Goal: Task Accomplishment & Management: Use online tool/utility

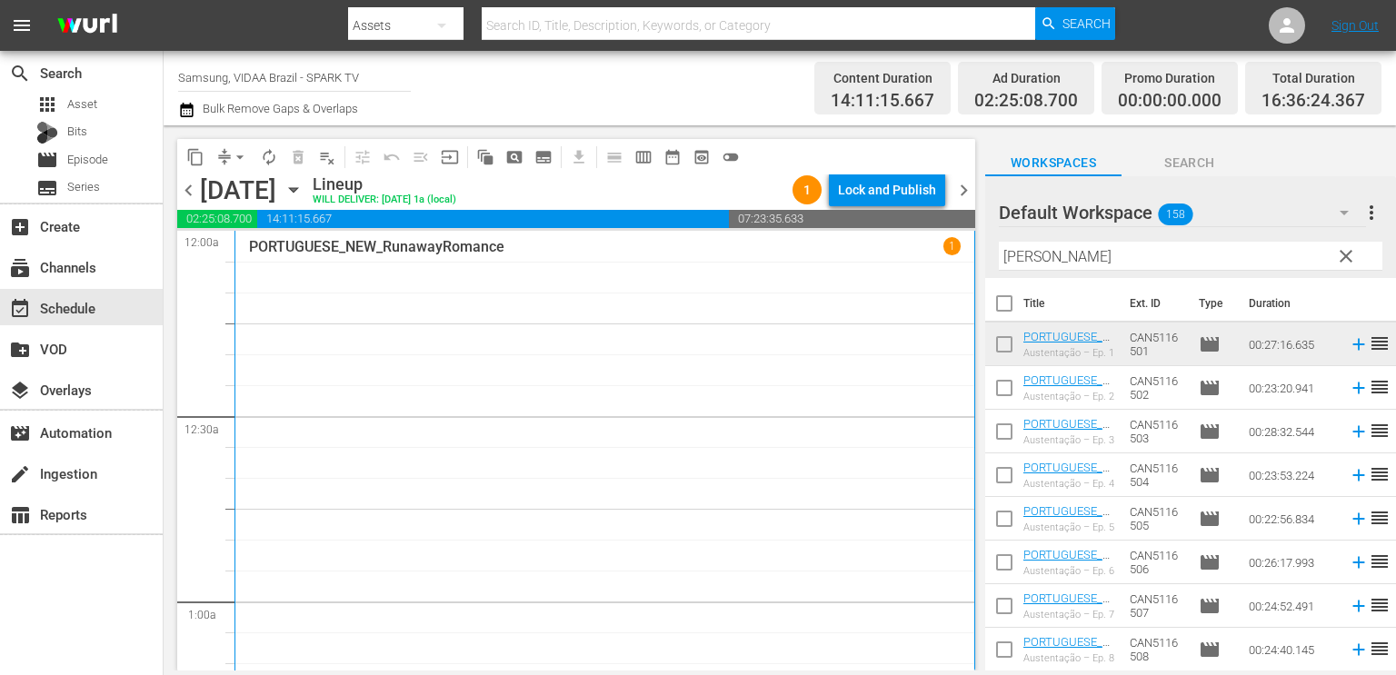
scroll to position [6488, 0]
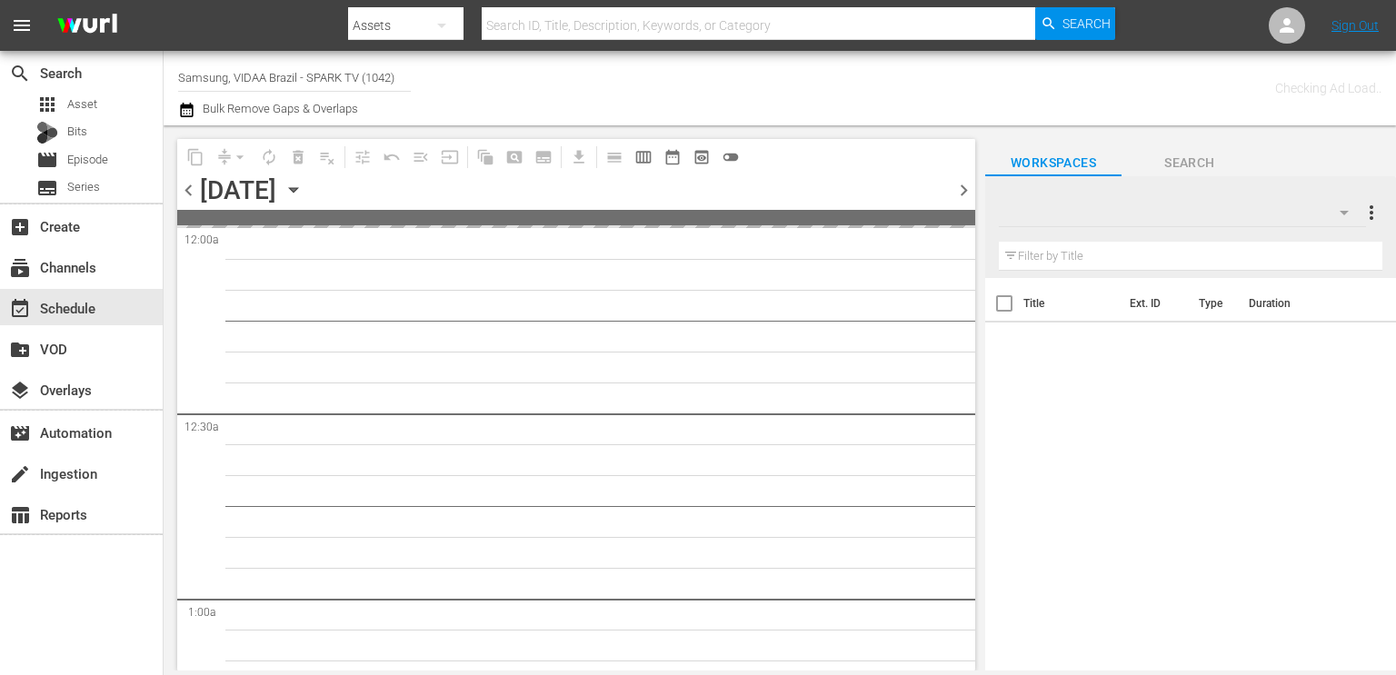
type input "Samsung, VIDAA Brazil - SPARK TV (1042)"
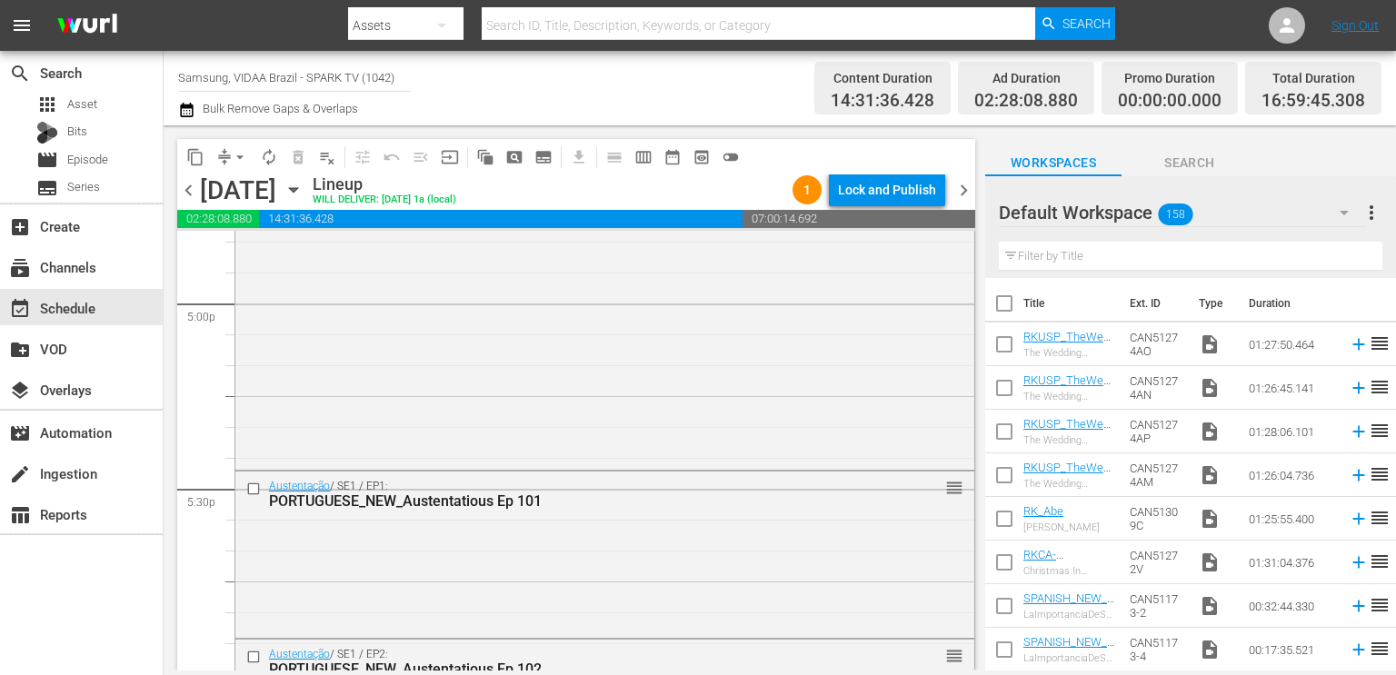
scroll to position [6289, 0]
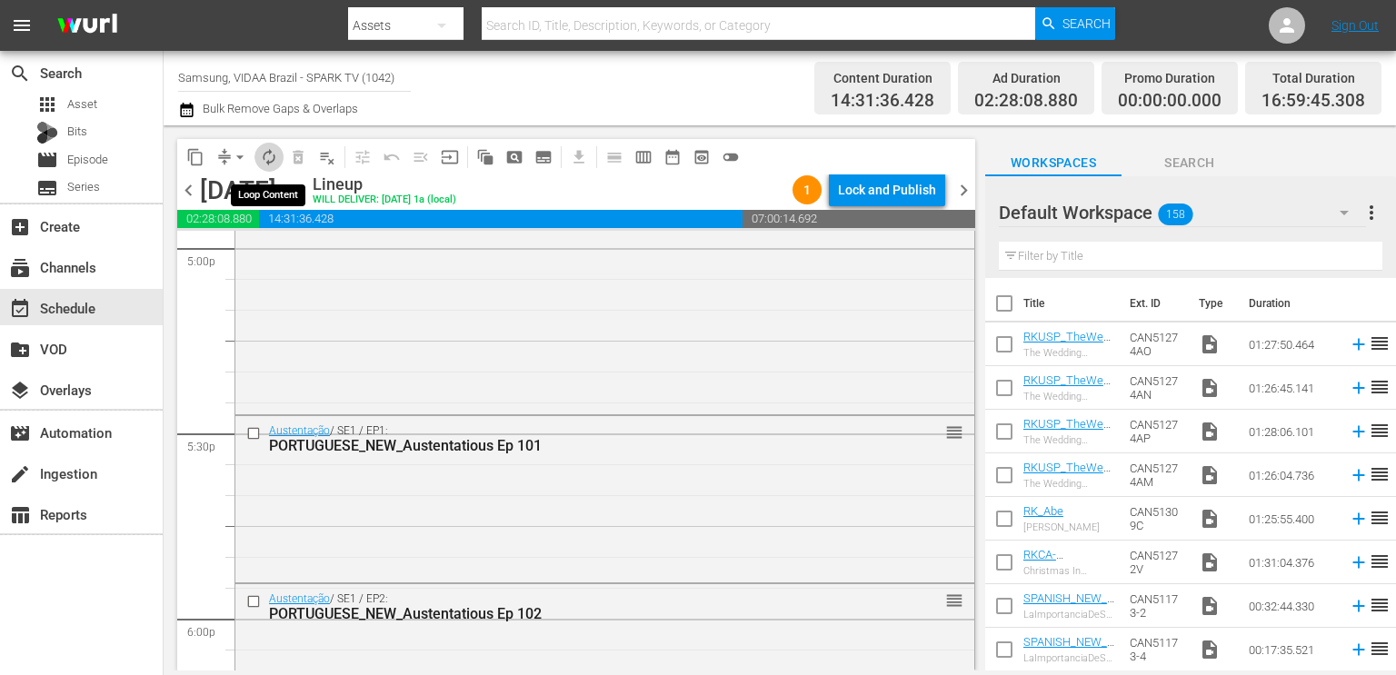
click at [277, 156] on span "autorenew_outlined" at bounding box center [269, 157] width 18 height 18
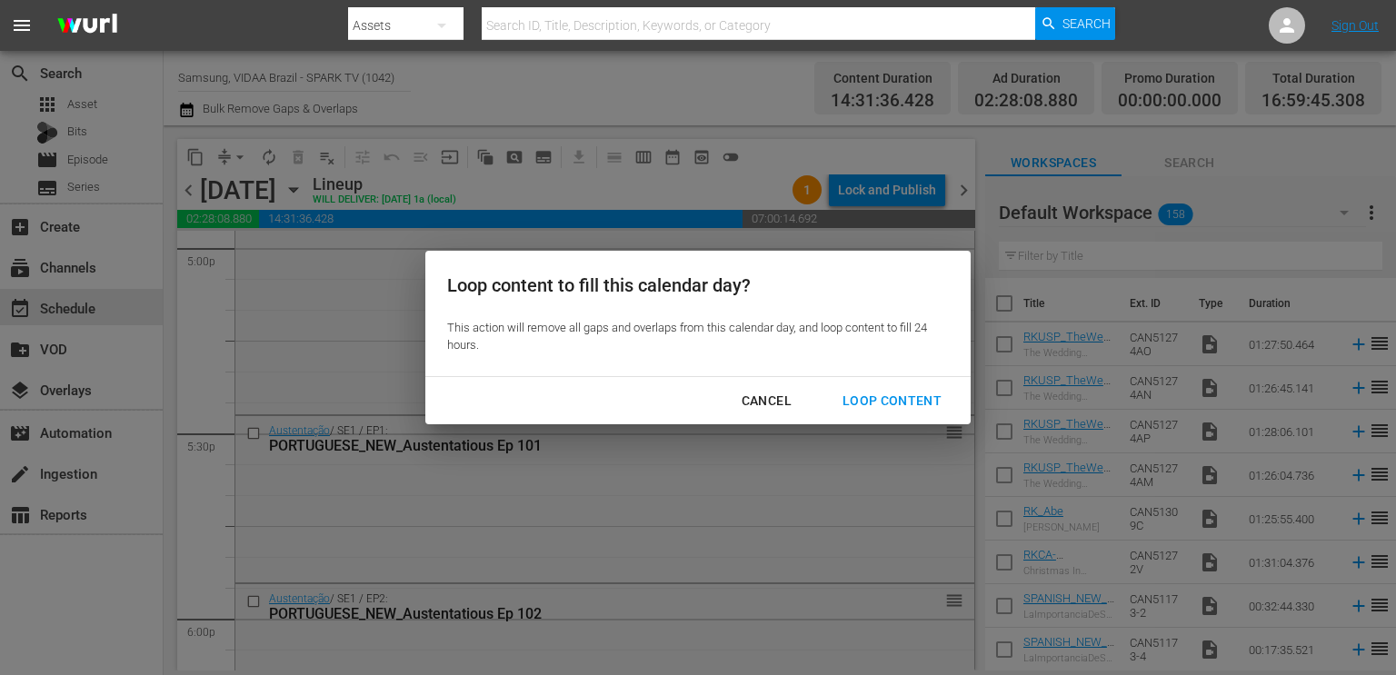
click at [846, 389] on button "Loop Content" at bounding box center [892, 402] width 143 height 34
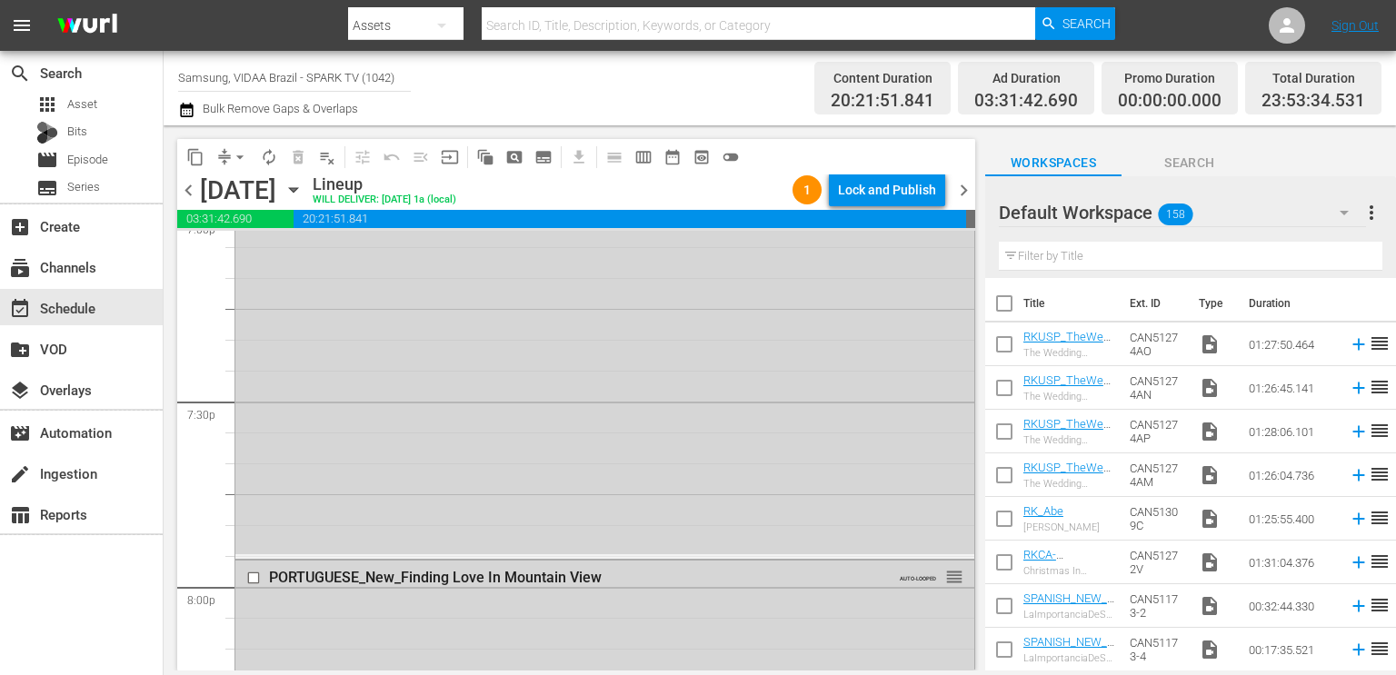
scroll to position [7089, 0]
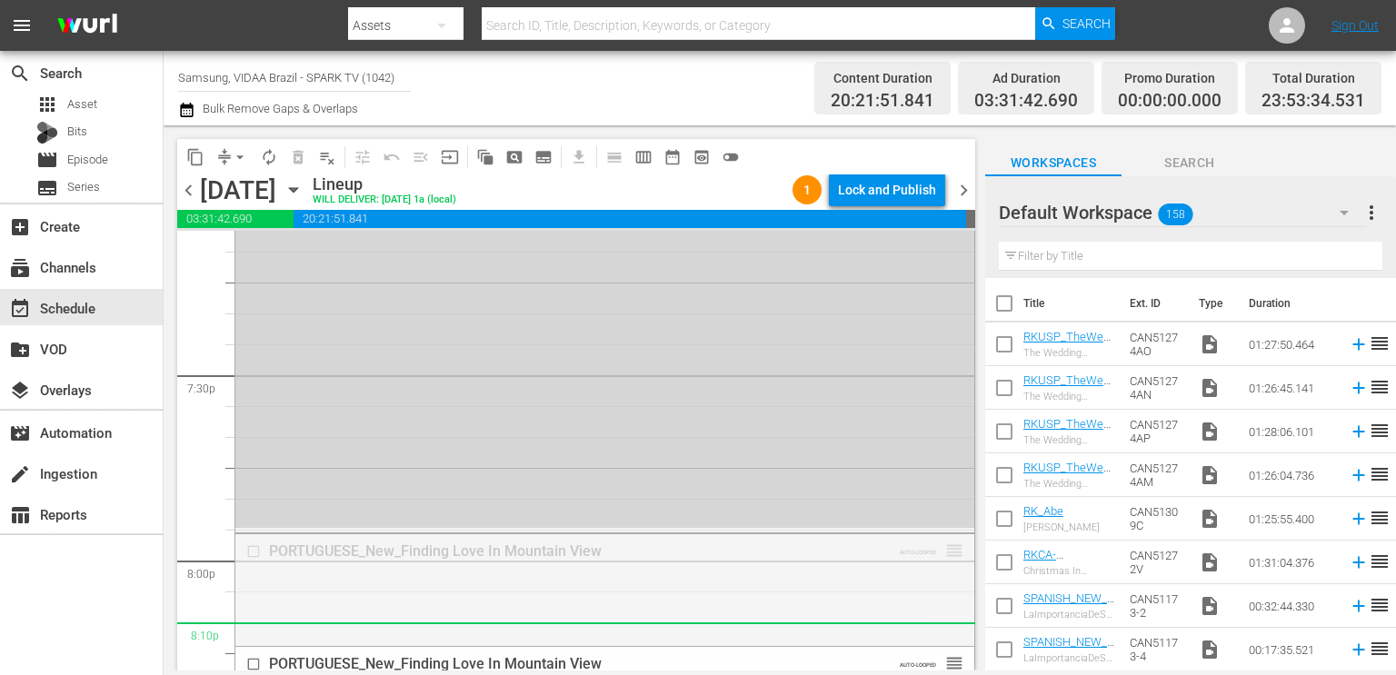
drag, startPoint x: 942, startPoint y: 552, endPoint x: 909, endPoint y: 652, distance: 105.2
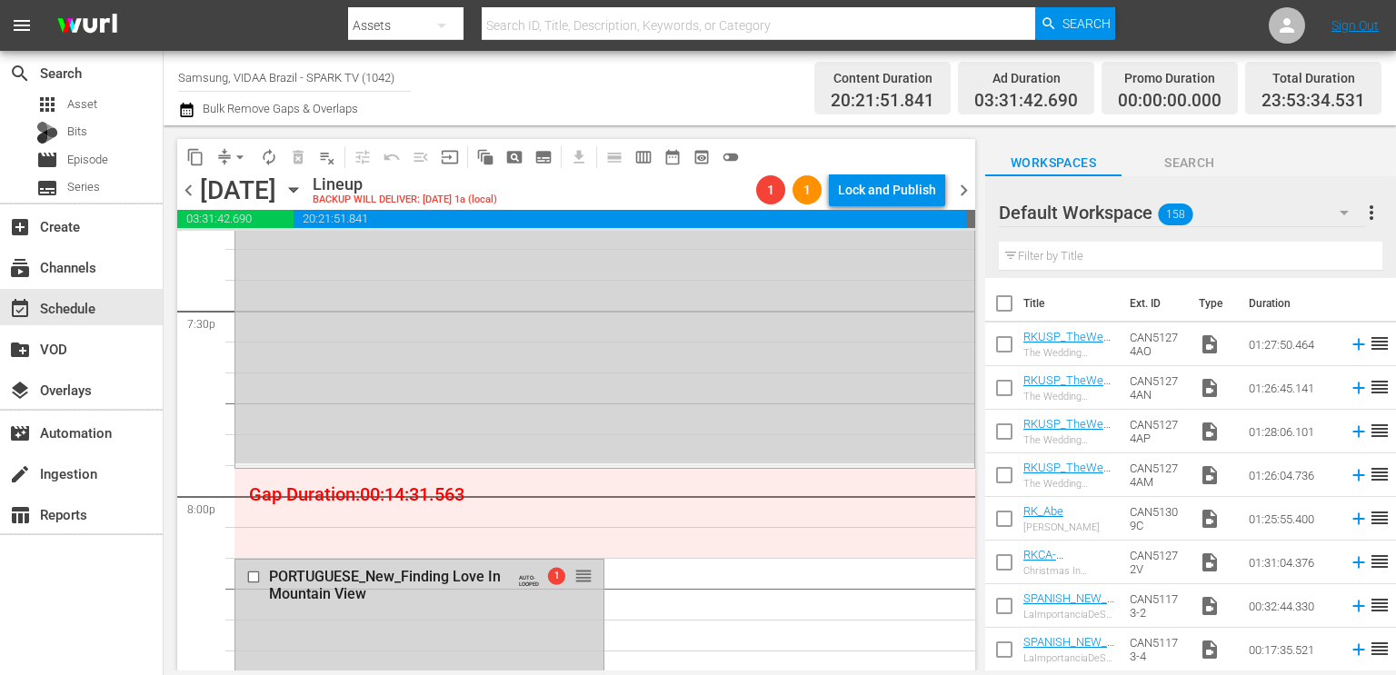
scroll to position [7155, 0]
click at [1026, 255] on input "text" at bounding box center [1191, 256] width 384 height 29
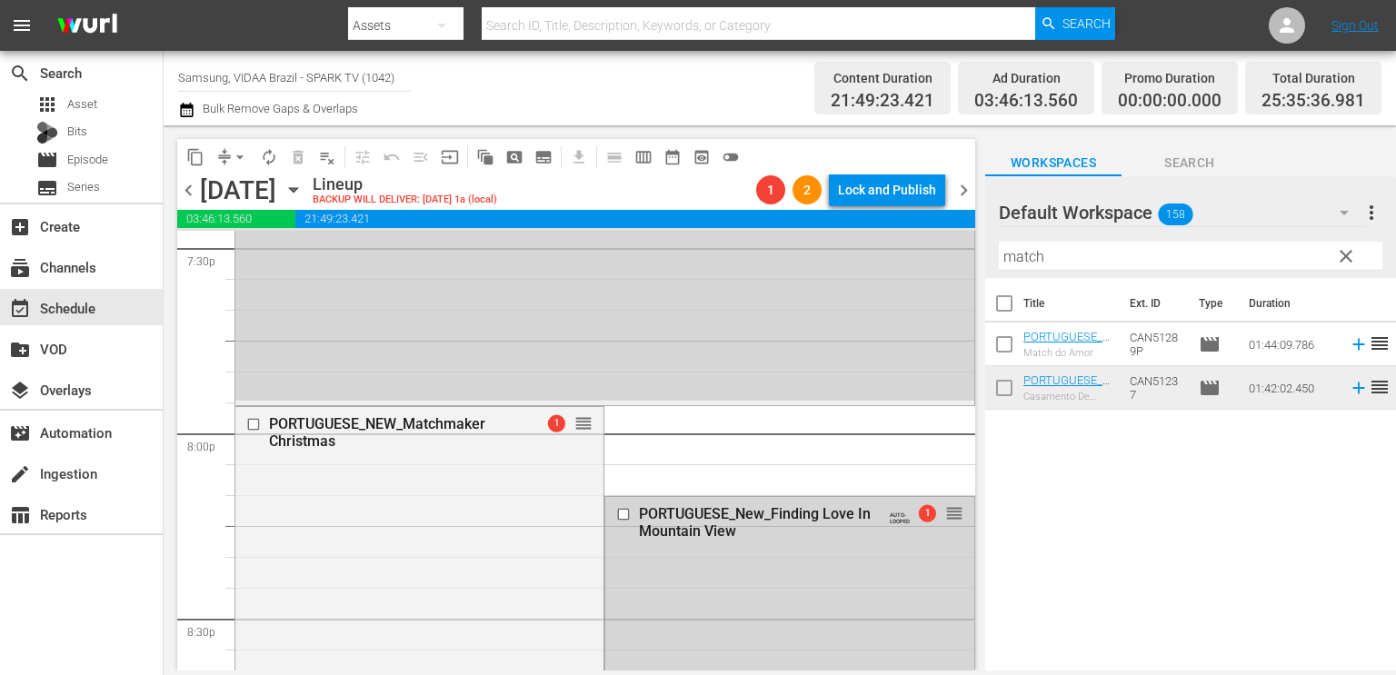
scroll to position [7182, 0]
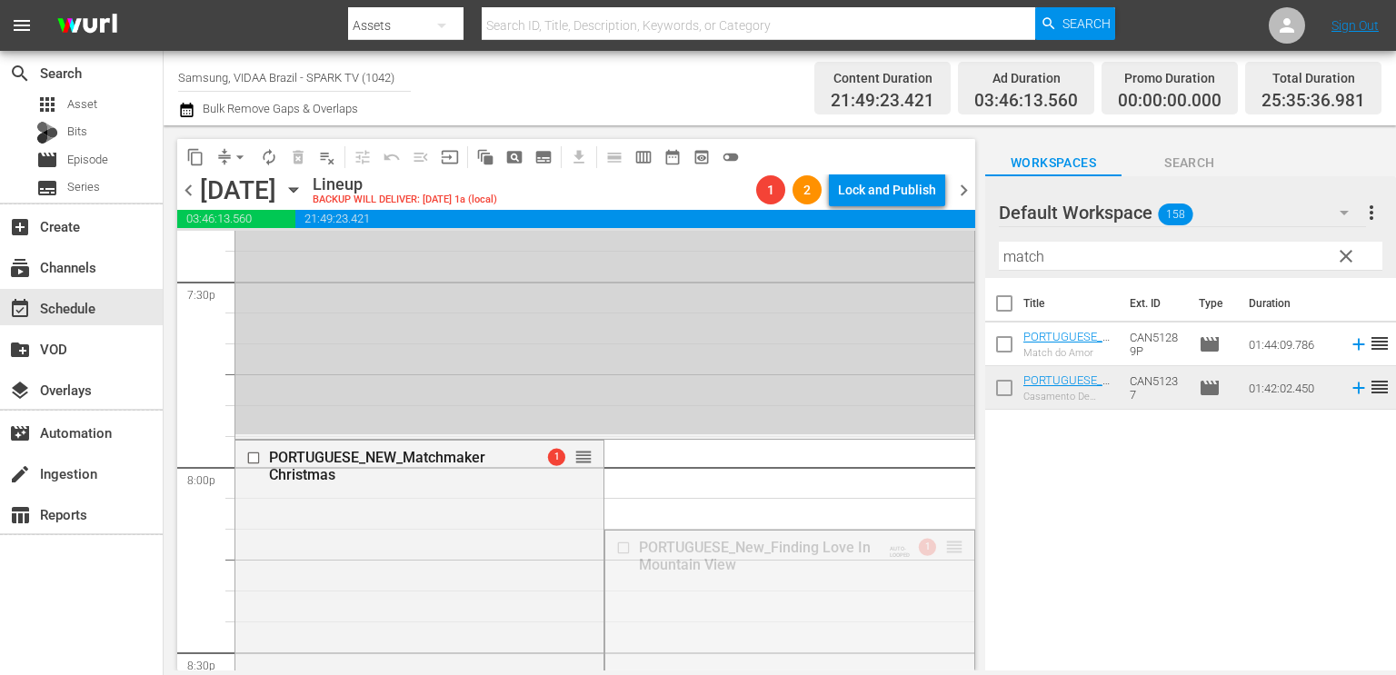
drag, startPoint x: 940, startPoint y: 545, endPoint x: 907, endPoint y: 638, distance: 99.2
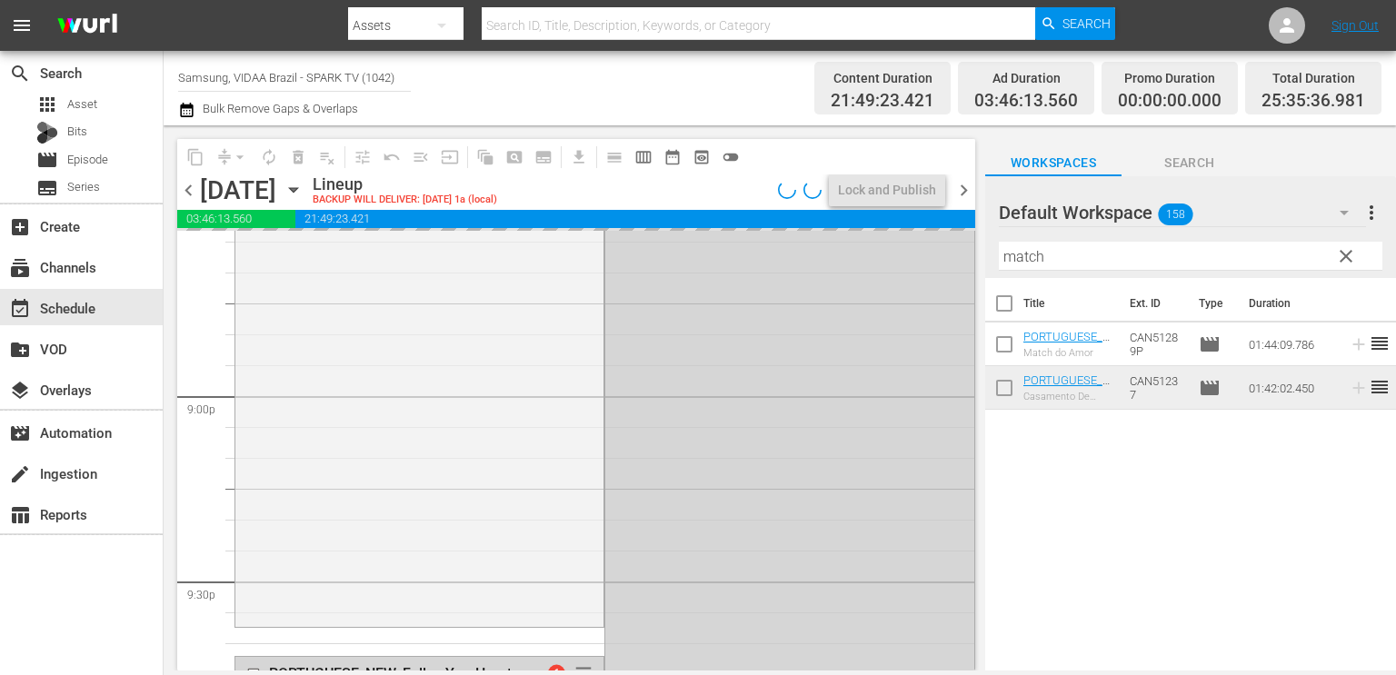
scroll to position [7651, 0]
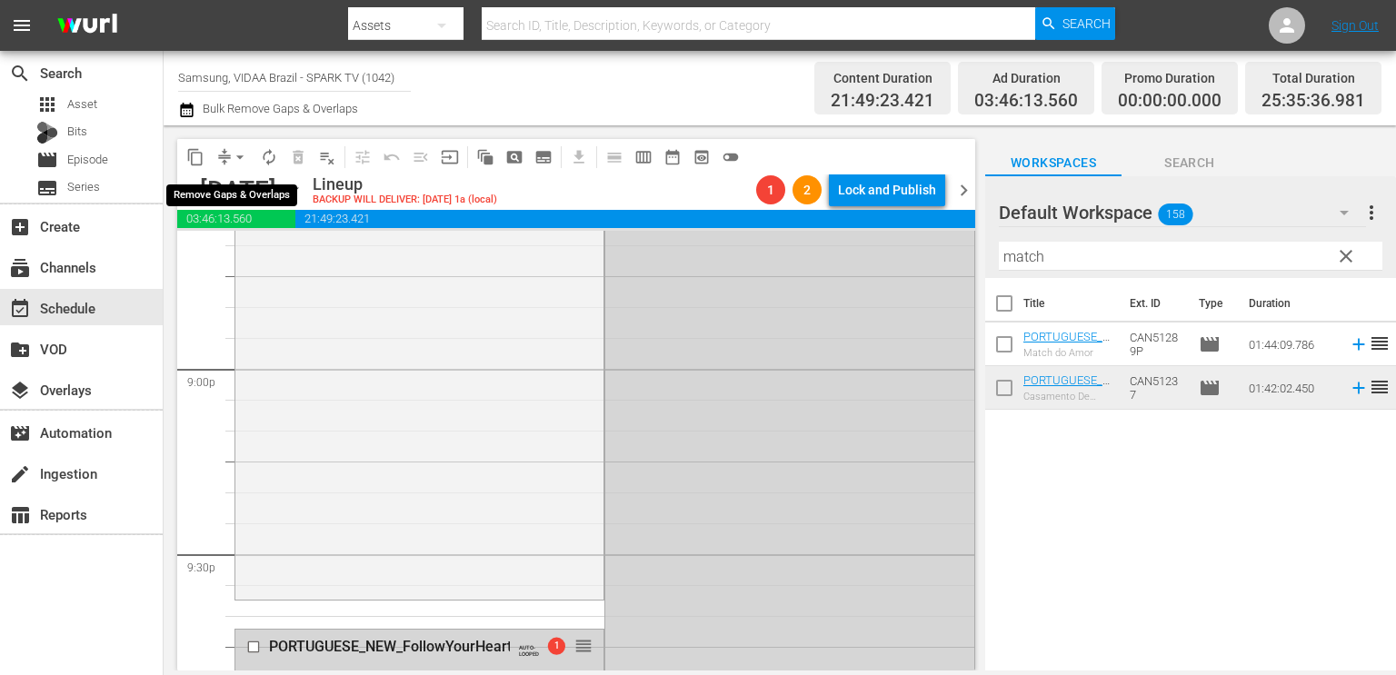
click at [237, 148] on span "arrow_drop_down" at bounding box center [240, 157] width 18 height 18
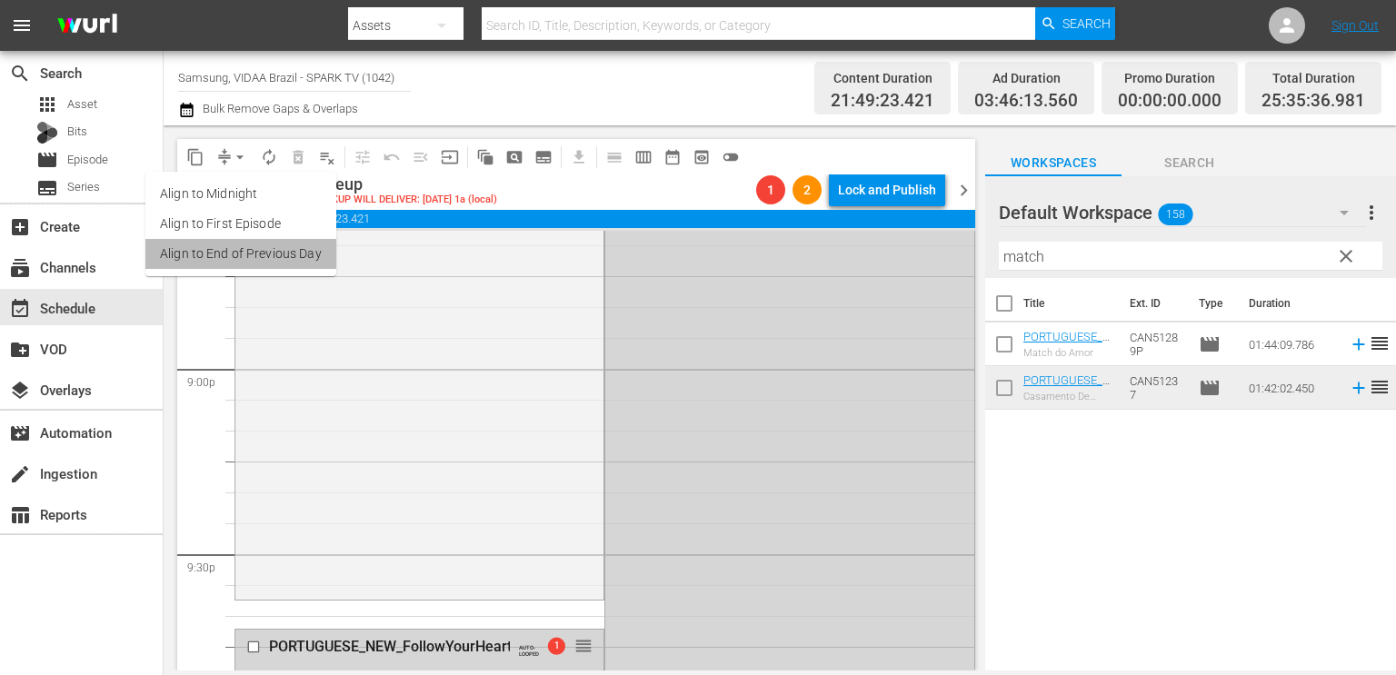
click at [256, 266] on li "Align to End of Previous Day" at bounding box center [240, 254] width 191 height 30
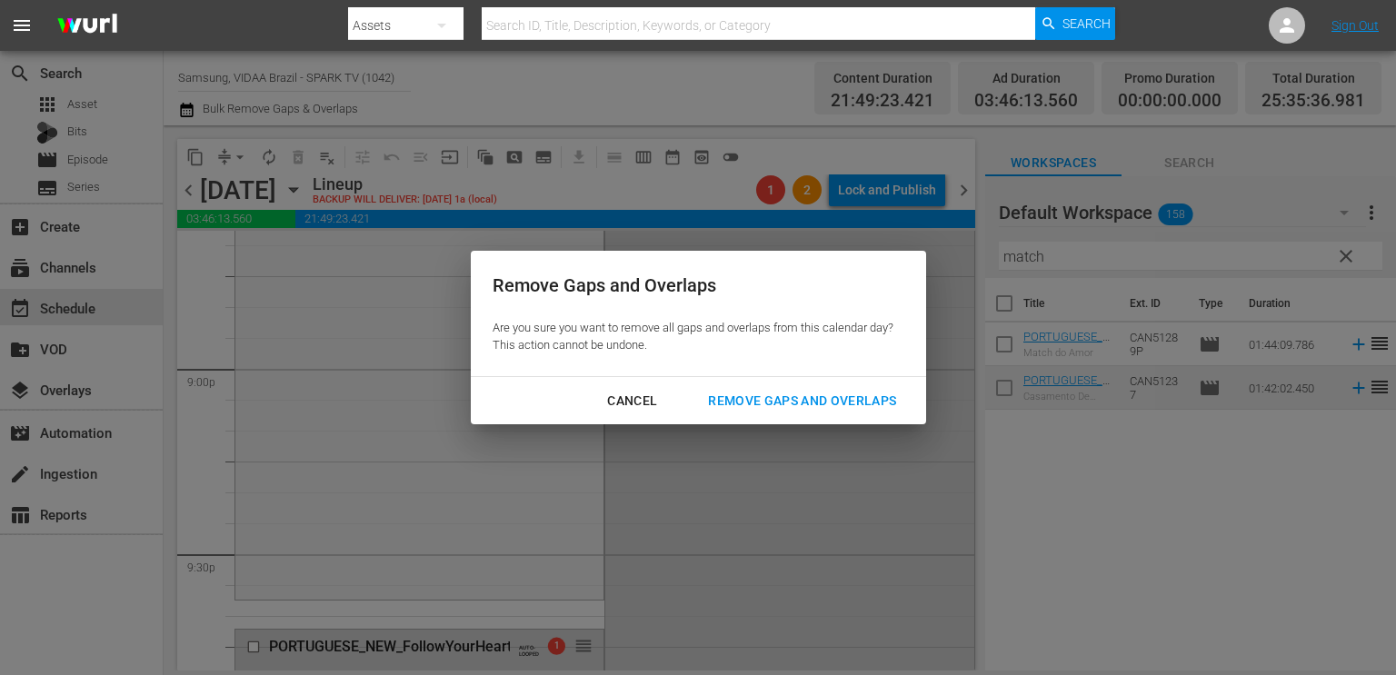
click at [772, 392] on div "Remove Gaps and Overlaps" at bounding box center [802, 401] width 217 height 23
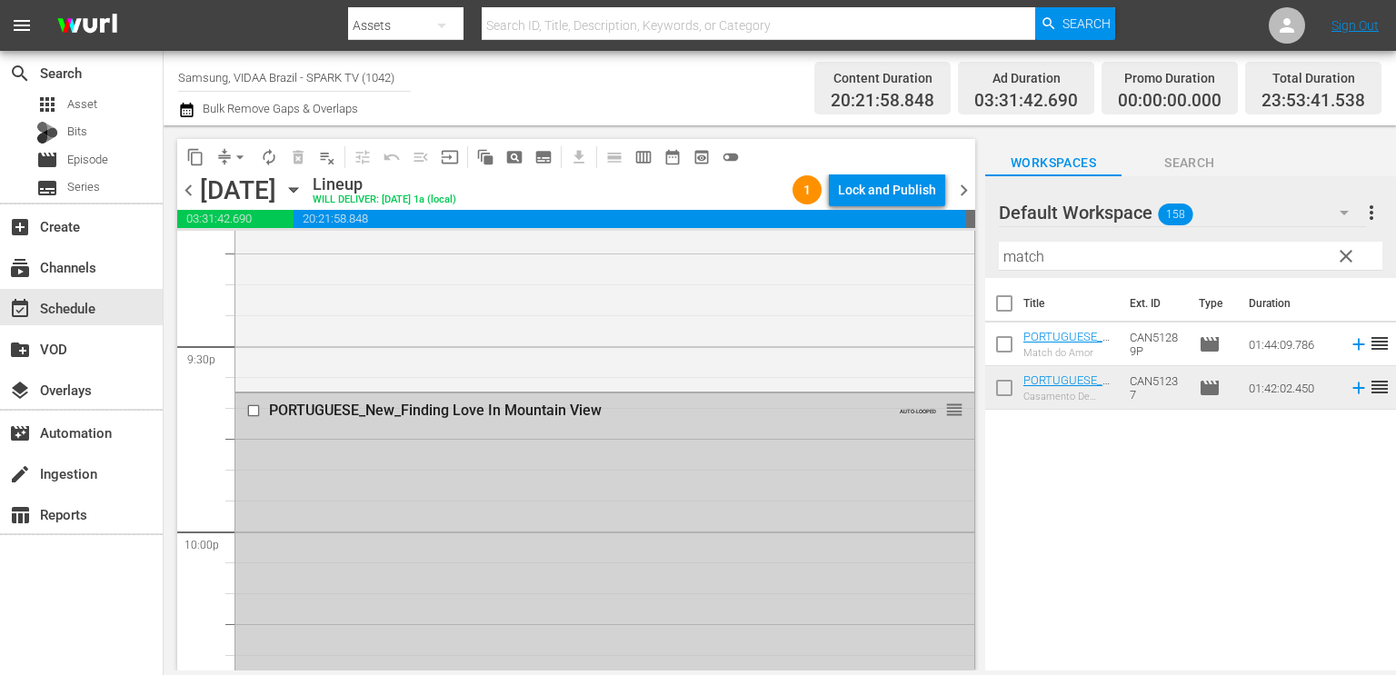
scroll to position [7860, 0]
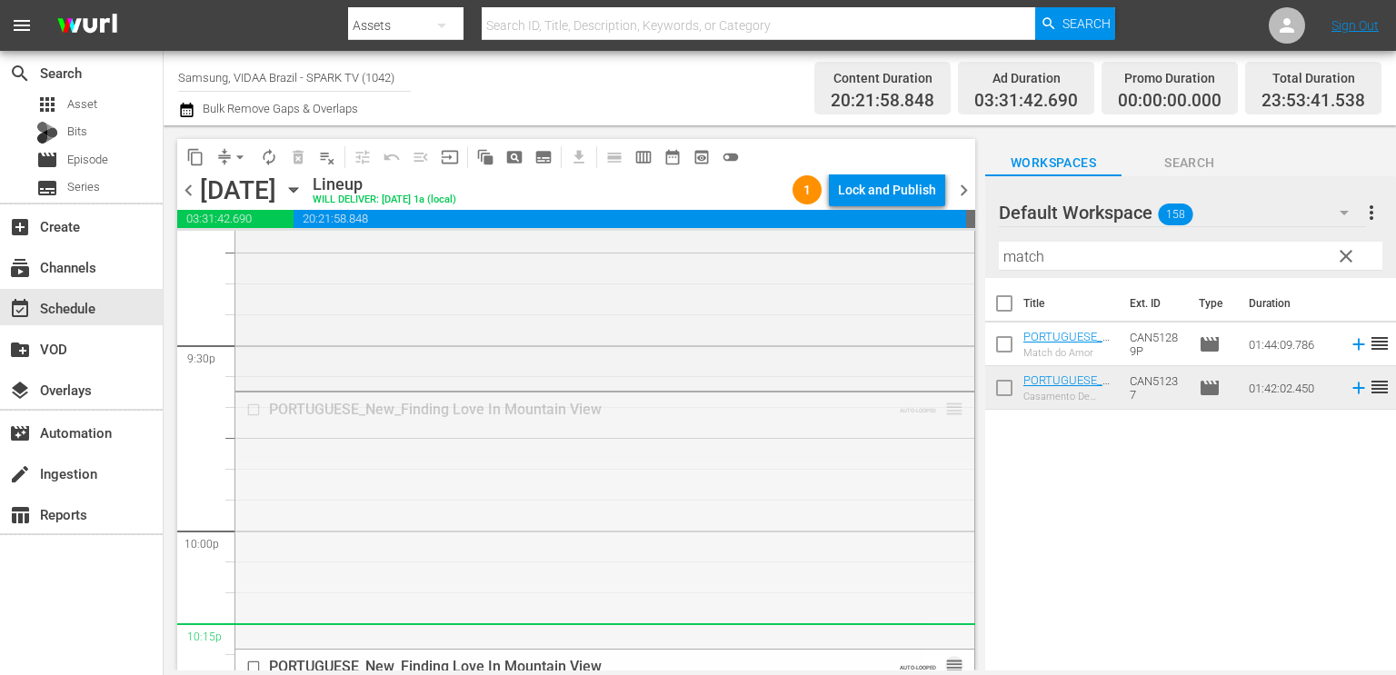
drag, startPoint x: 938, startPoint y: 408, endPoint x: 896, endPoint y: 639, distance: 234.7
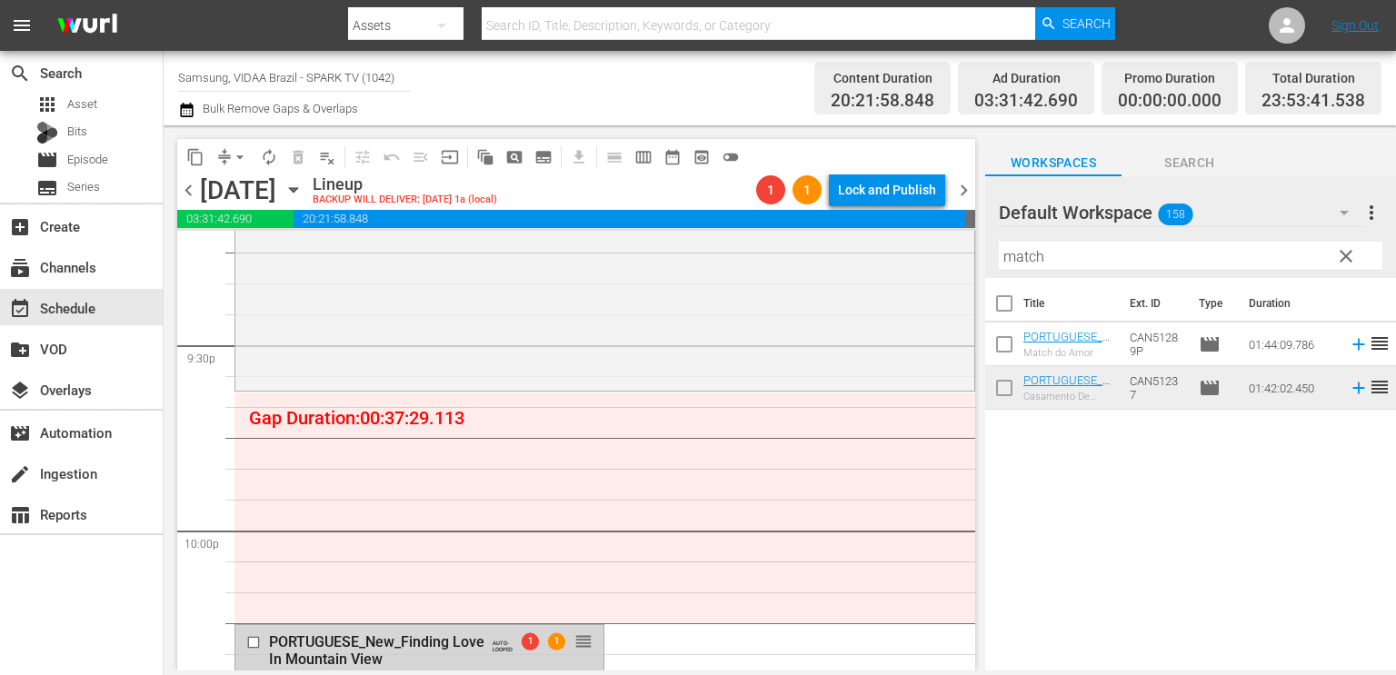
click at [1067, 245] on input "match" at bounding box center [1191, 256] width 384 height 29
click at [1066, 250] on input "match" at bounding box center [1191, 256] width 384 height 29
click at [1062, 251] on input "match" at bounding box center [1191, 256] width 384 height 29
click at [1060, 252] on input "match" at bounding box center [1191, 256] width 384 height 29
click at [1060, 254] on input "match" at bounding box center [1191, 256] width 384 height 29
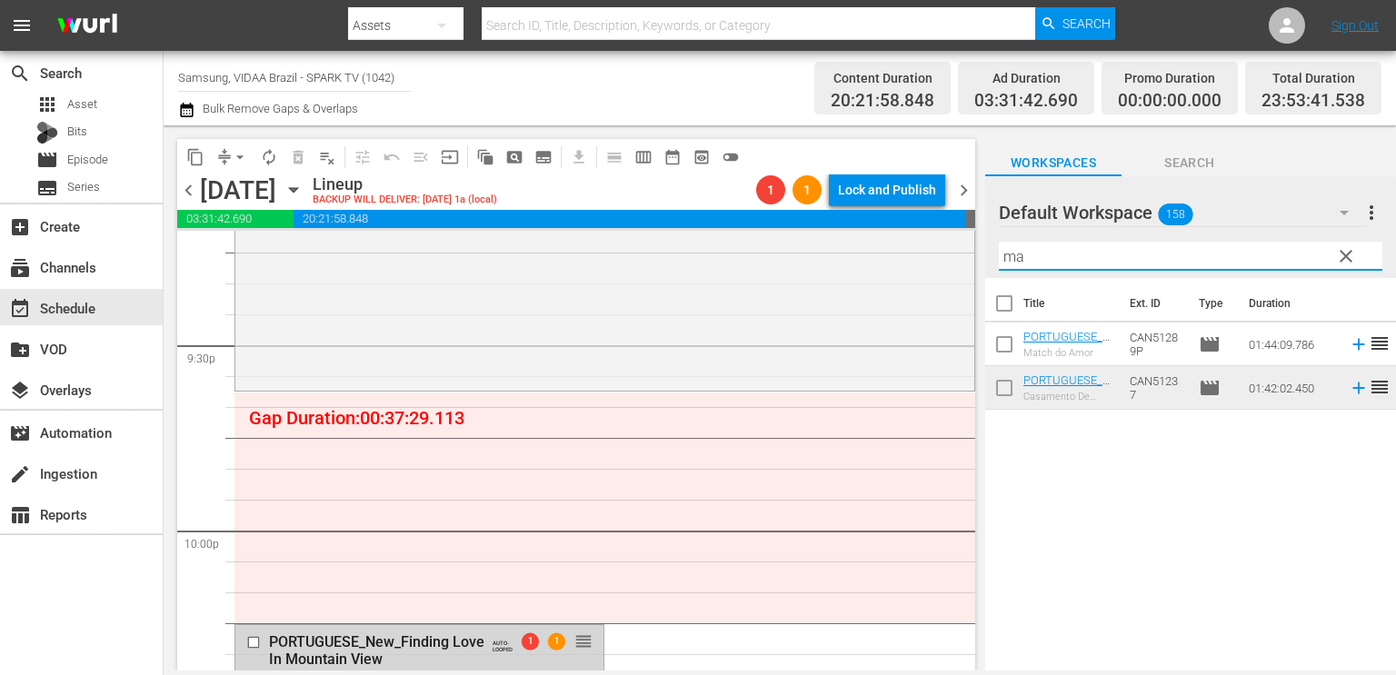
type input "m"
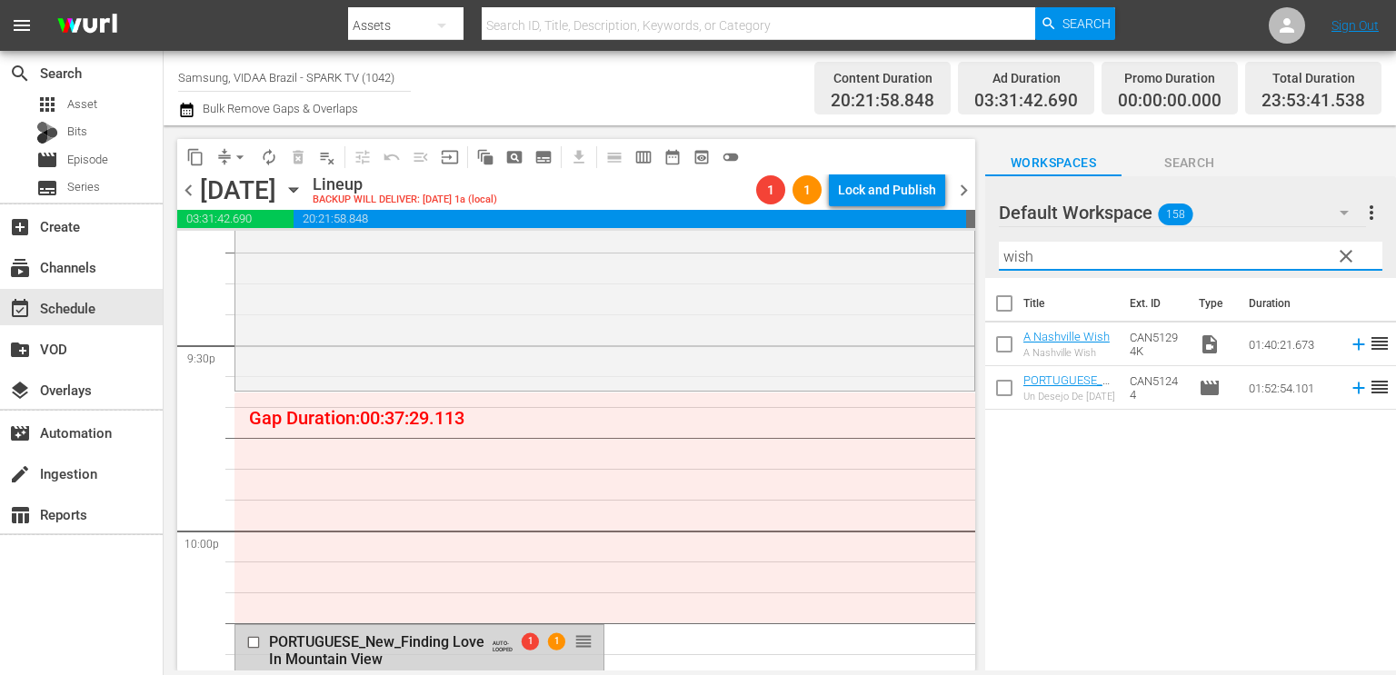
type input "wish"
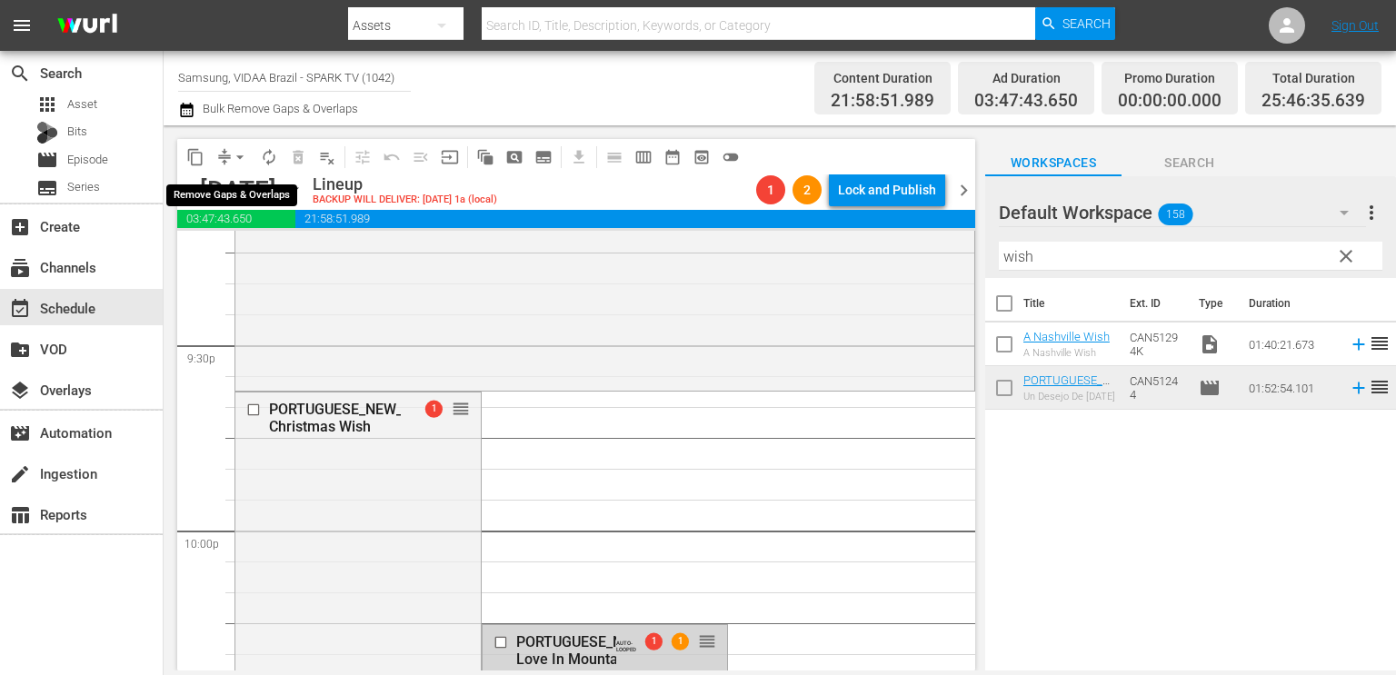
click at [242, 152] on span "arrow_drop_down" at bounding box center [240, 157] width 18 height 18
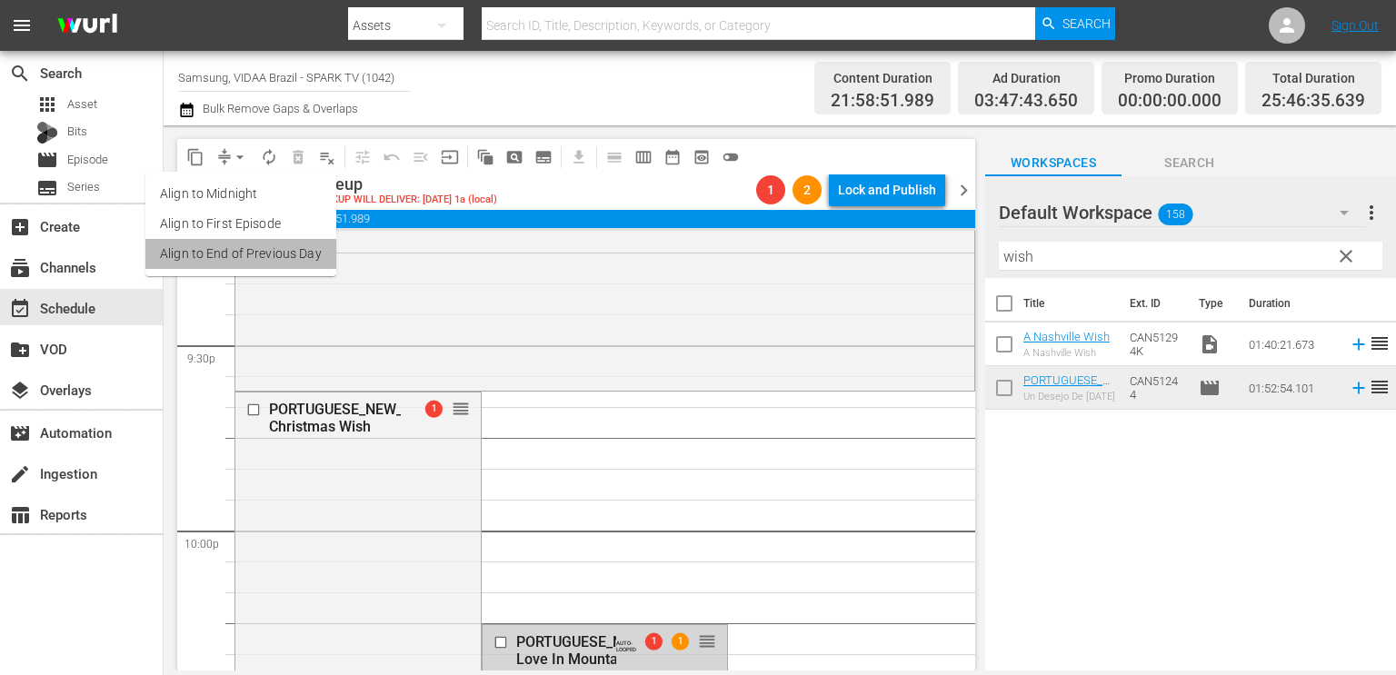
click at [260, 259] on li "Align to End of Previous Day" at bounding box center [240, 254] width 191 height 30
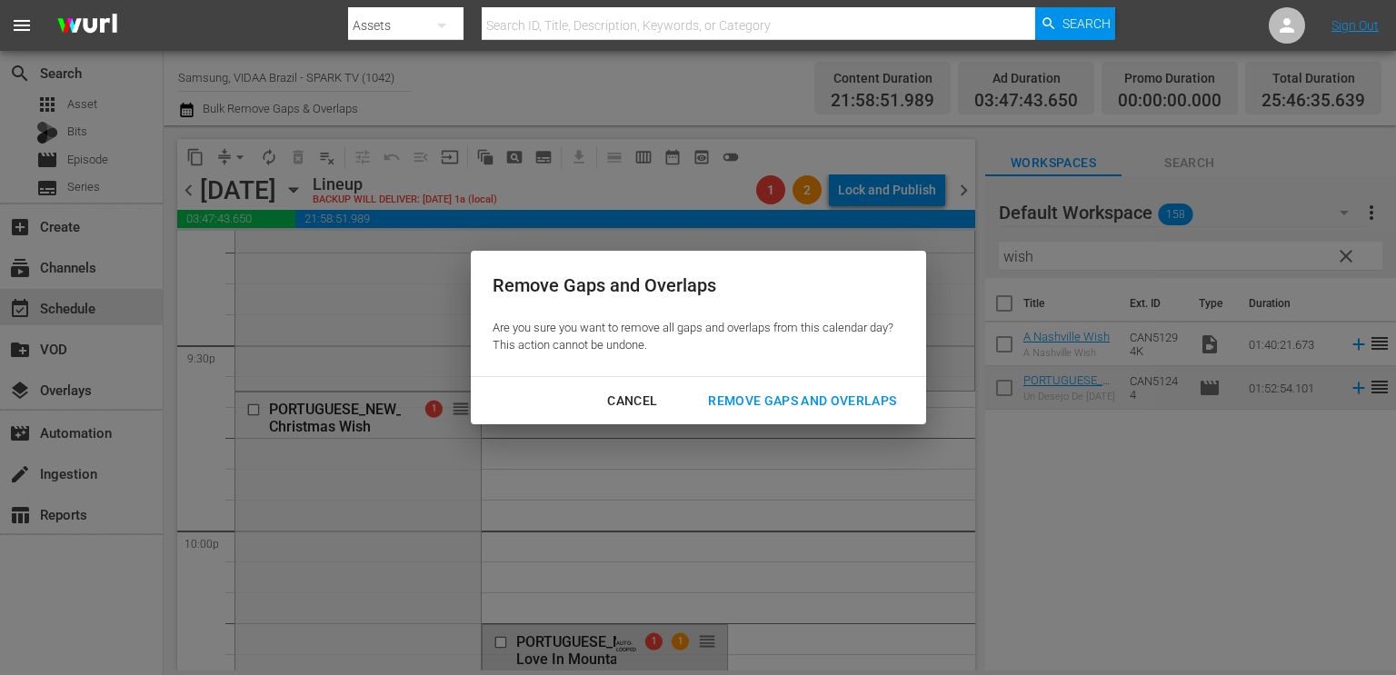
click at [876, 391] on div "Remove Gaps and Overlaps" at bounding box center [802, 401] width 217 height 23
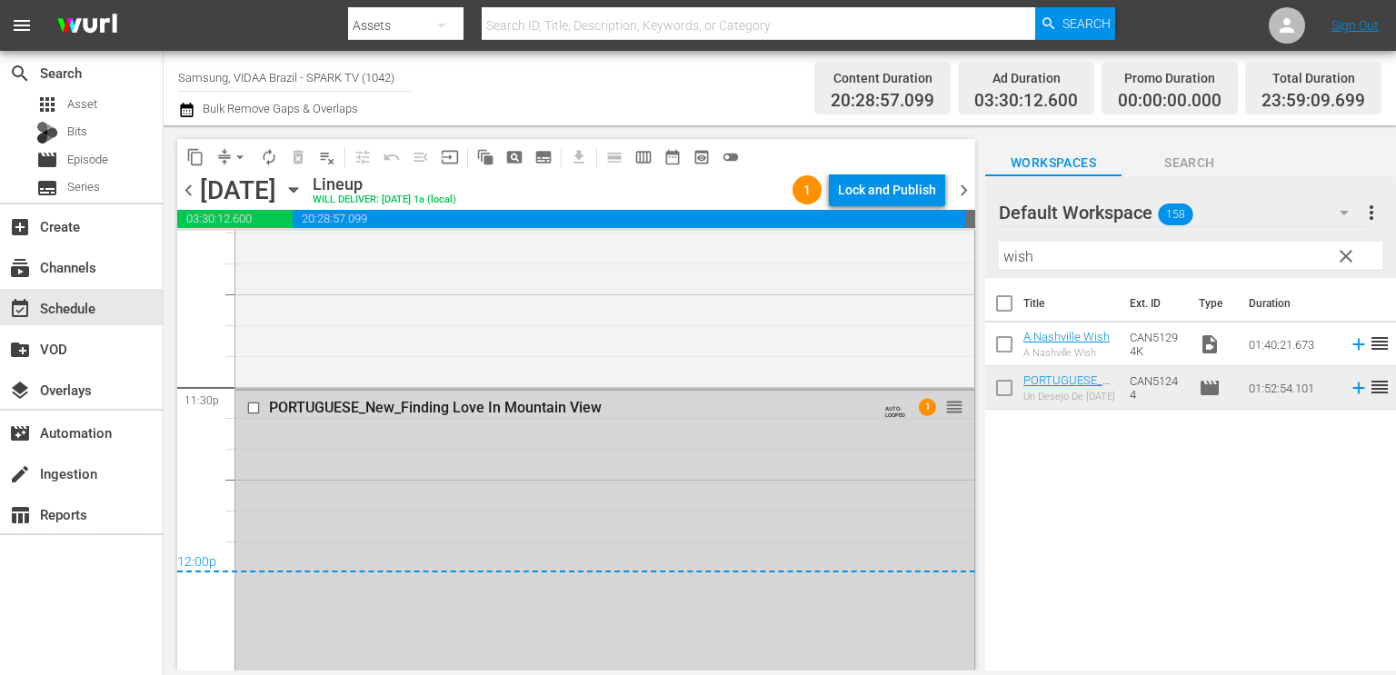
scroll to position [8577, 0]
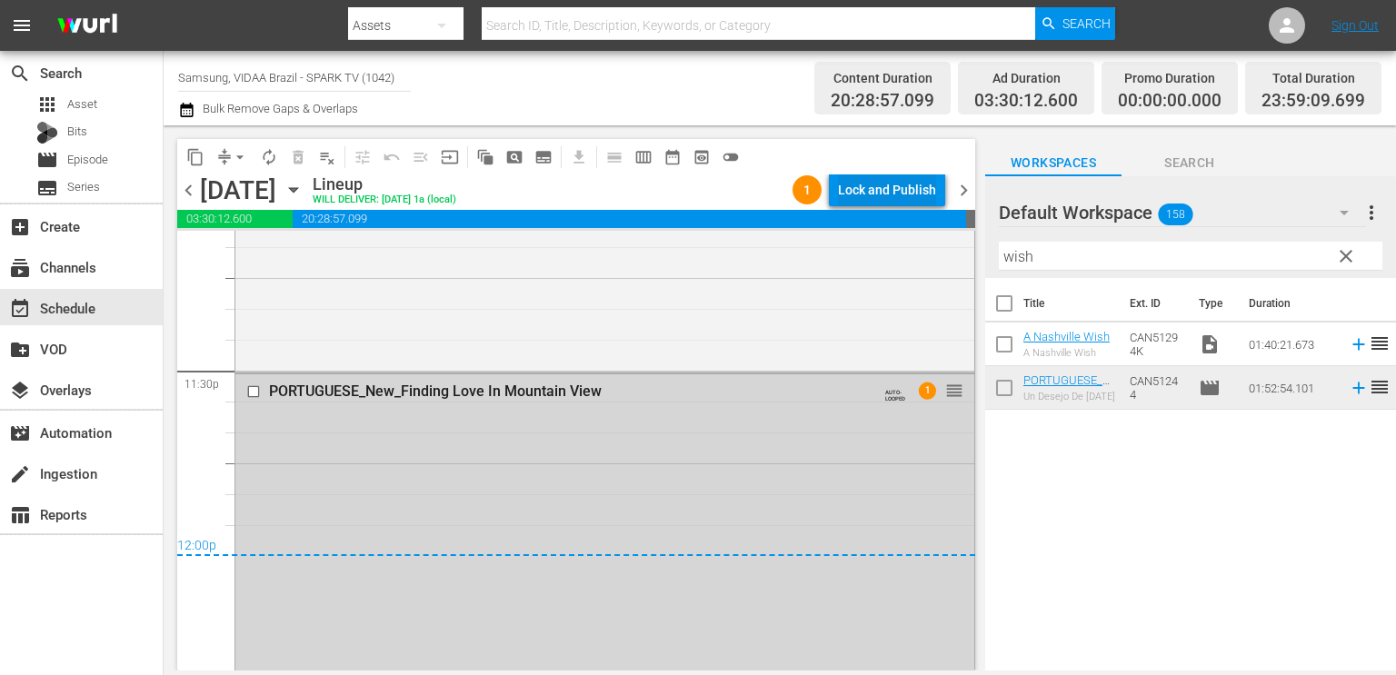
click at [887, 190] on div "Lock and Publish" at bounding box center [887, 190] width 98 height 33
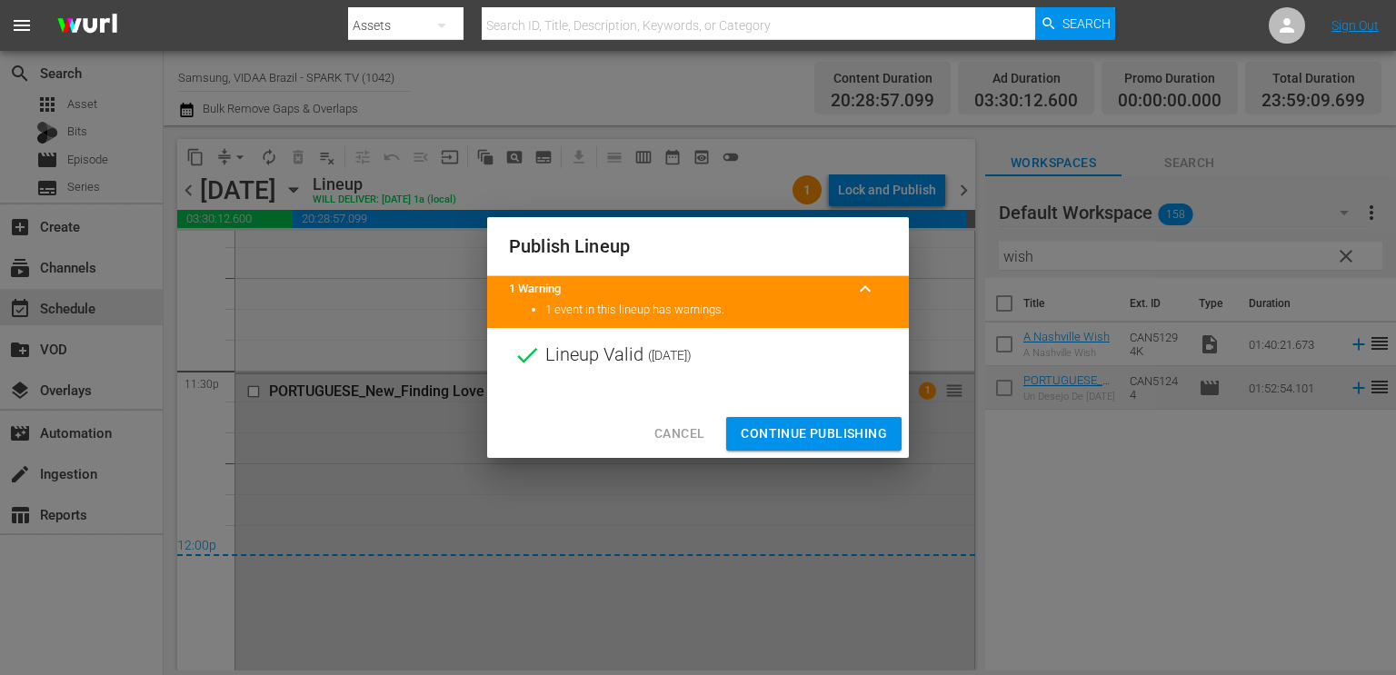
click at [794, 437] on span "Continue Publishing" at bounding box center [814, 434] width 146 height 23
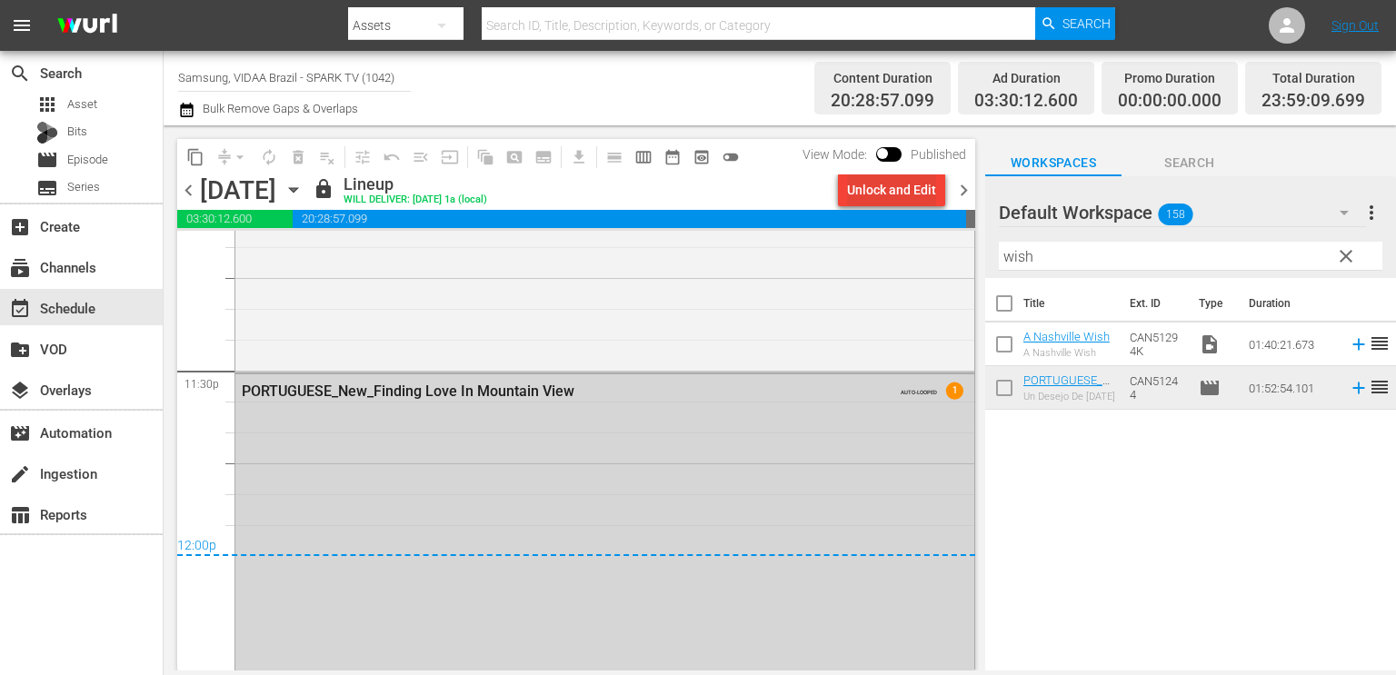
click at [918, 185] on div "Unlock and Edit" at bounding box center [891, 190] width 89 height 33
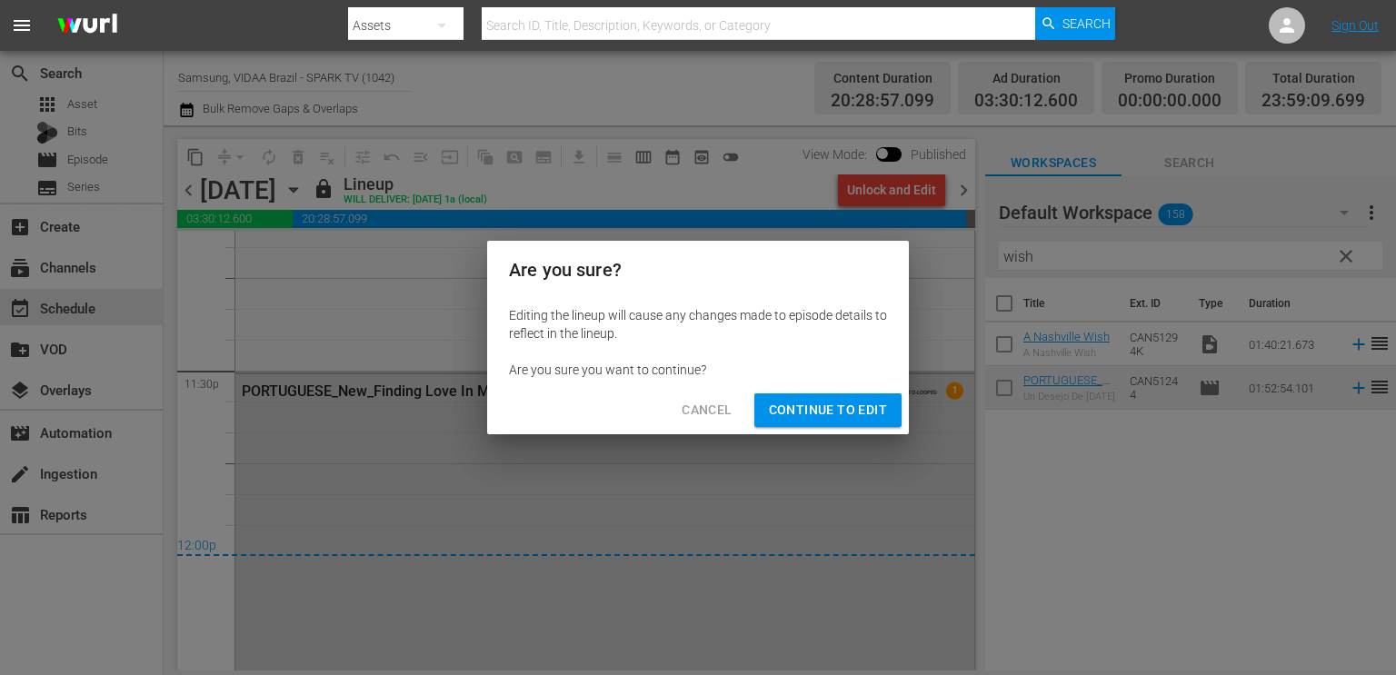
click at [695, 415] on span "Cancel" at bounding box center [707, 410] width 50 height 23
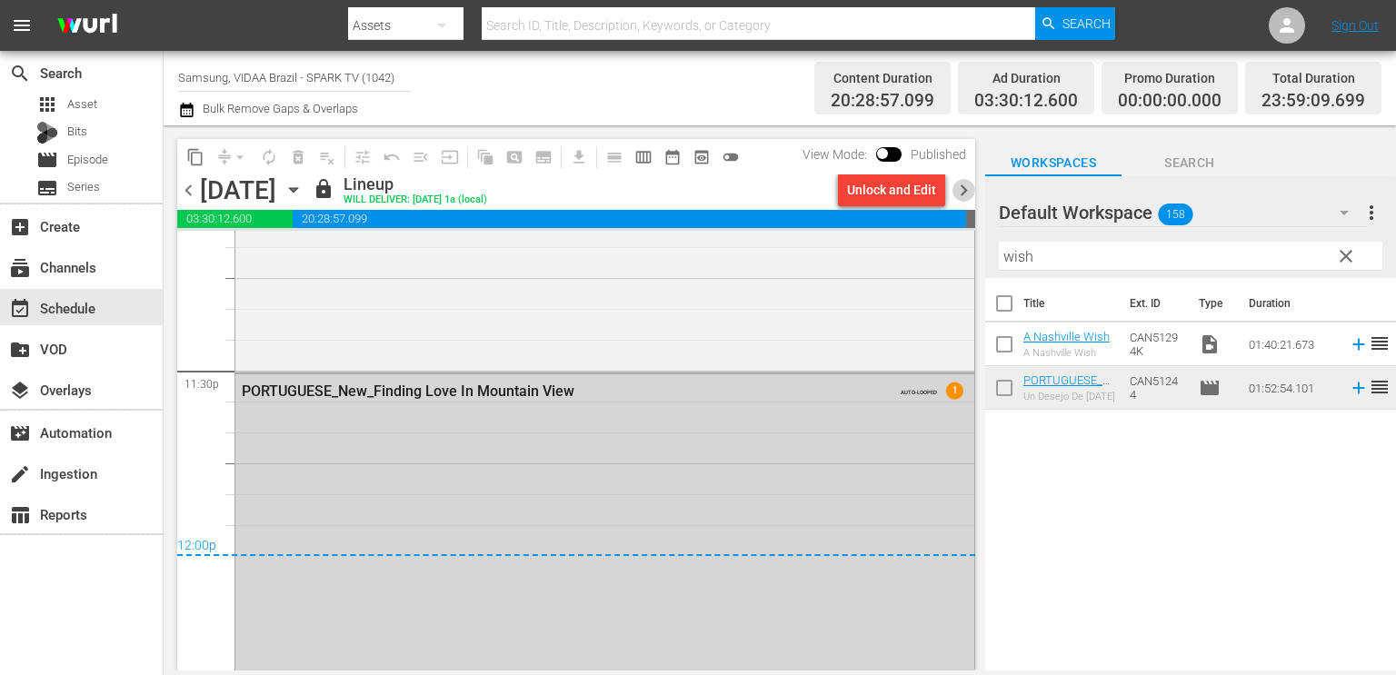
click at [964, 181] on span "chevron_right" at bounding box center [964, 190] width 23 height 23
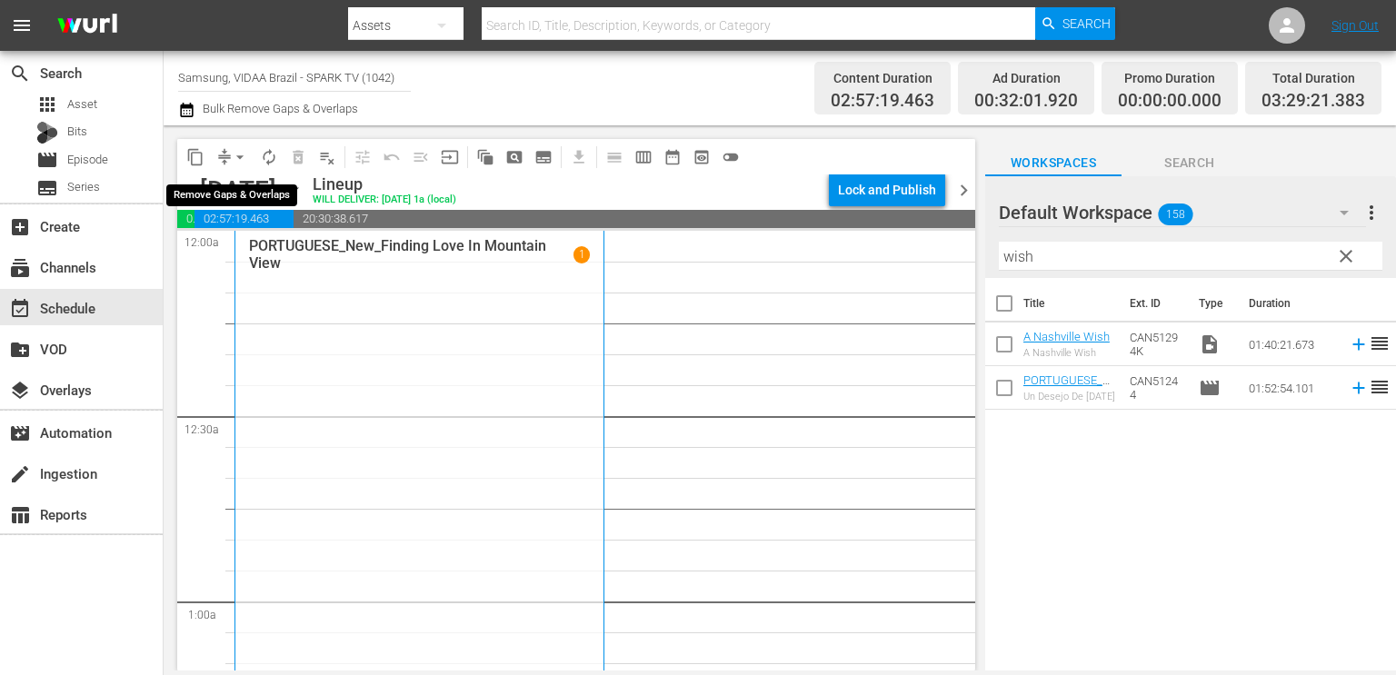
click at [237, 157] on span "arrow_drop_down" at bounding box center [240, 157] width 18 height 18
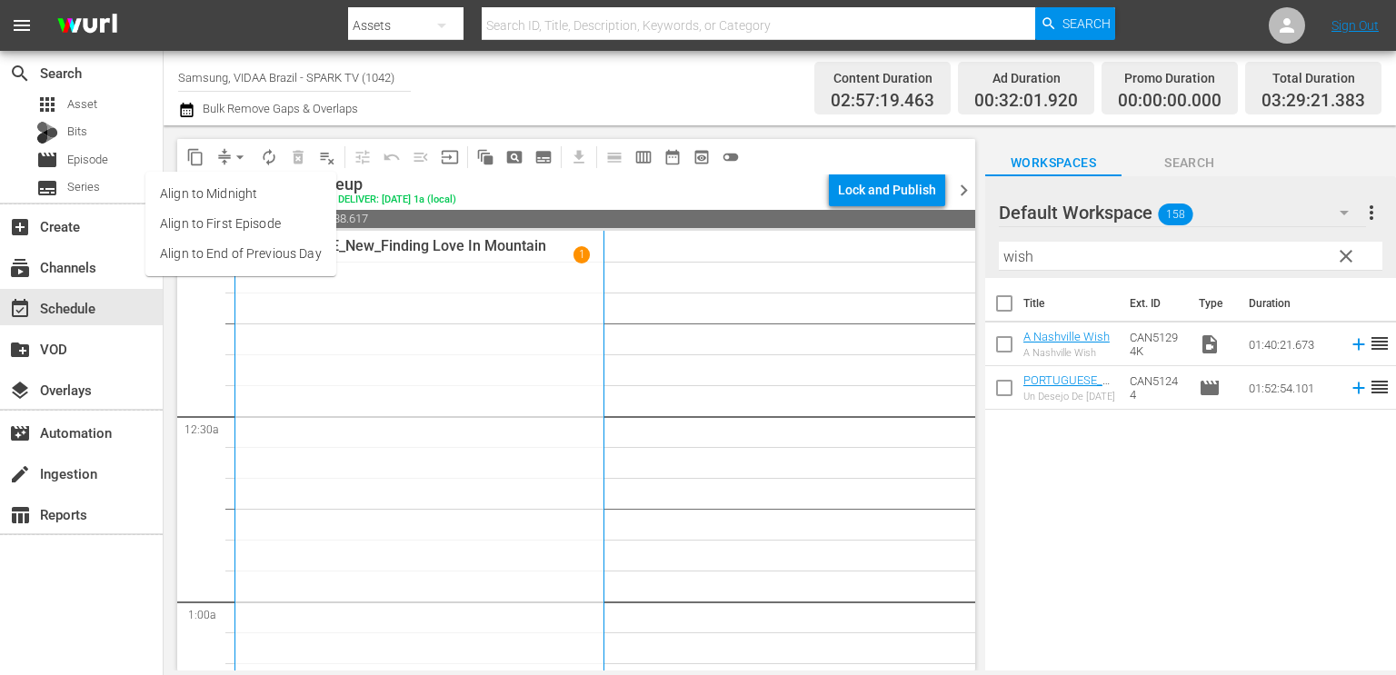
click at [231, 274] on ul "Align to Midnight Align to First Episode Align to End of Previous Day" at bounding box center [240, 224] width 191 height 105
click at [226, 268] on li "Align to End of Previous Day" at bounding box center [240, 254] width 191 height 30
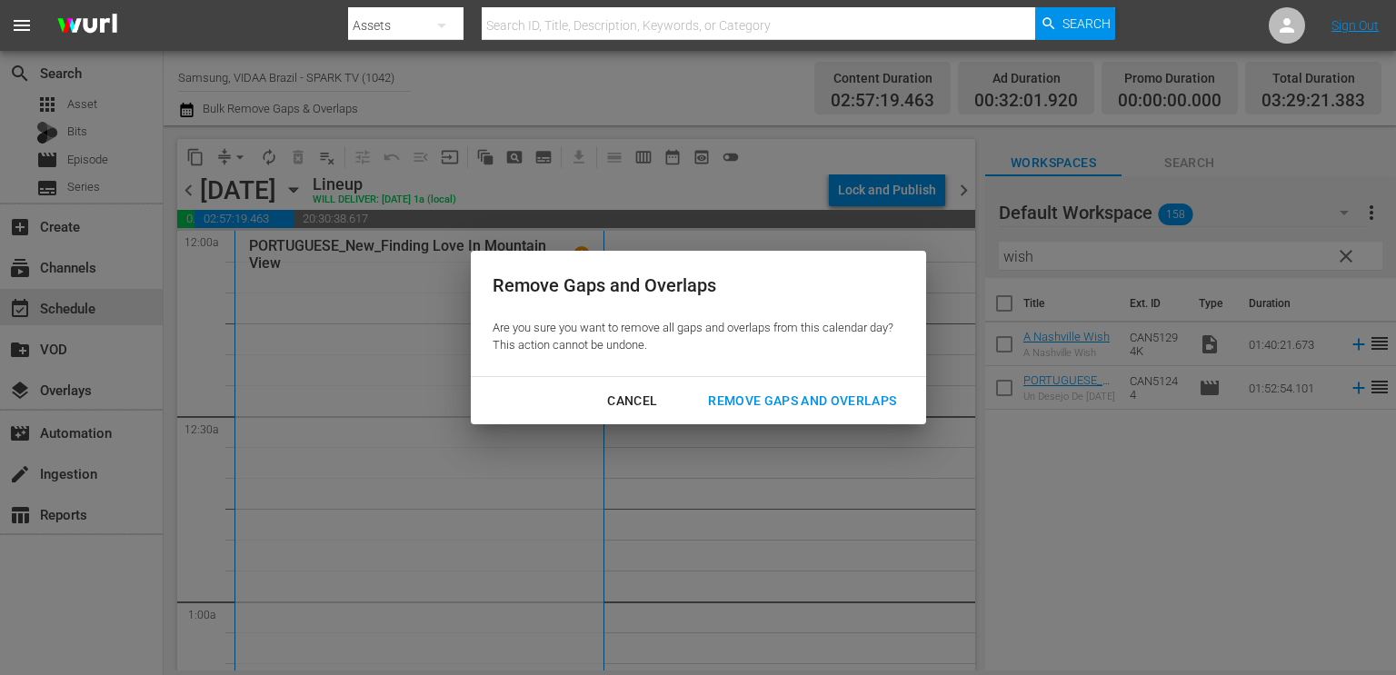
click at [746, 395] on div "Remove Gaps and Overlaps" at bounding box center [802, 401] width 217 height 23
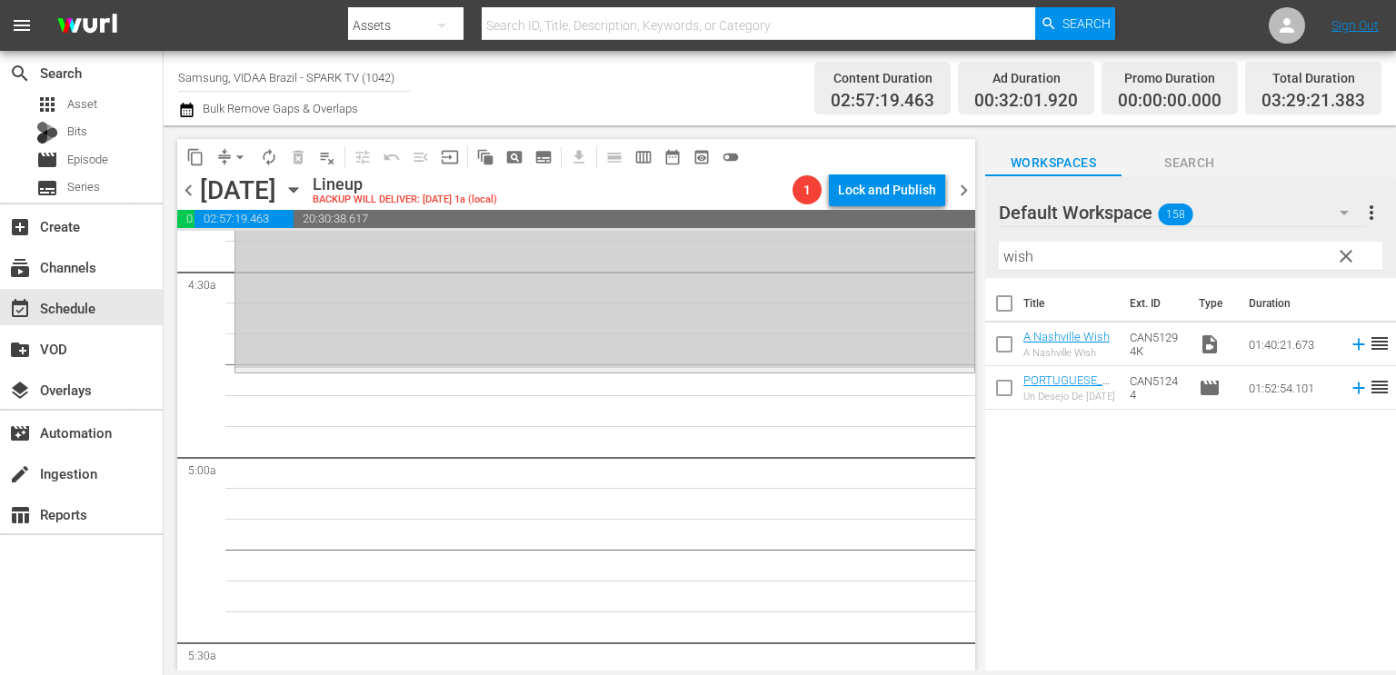
scroll to position [1645, 0]
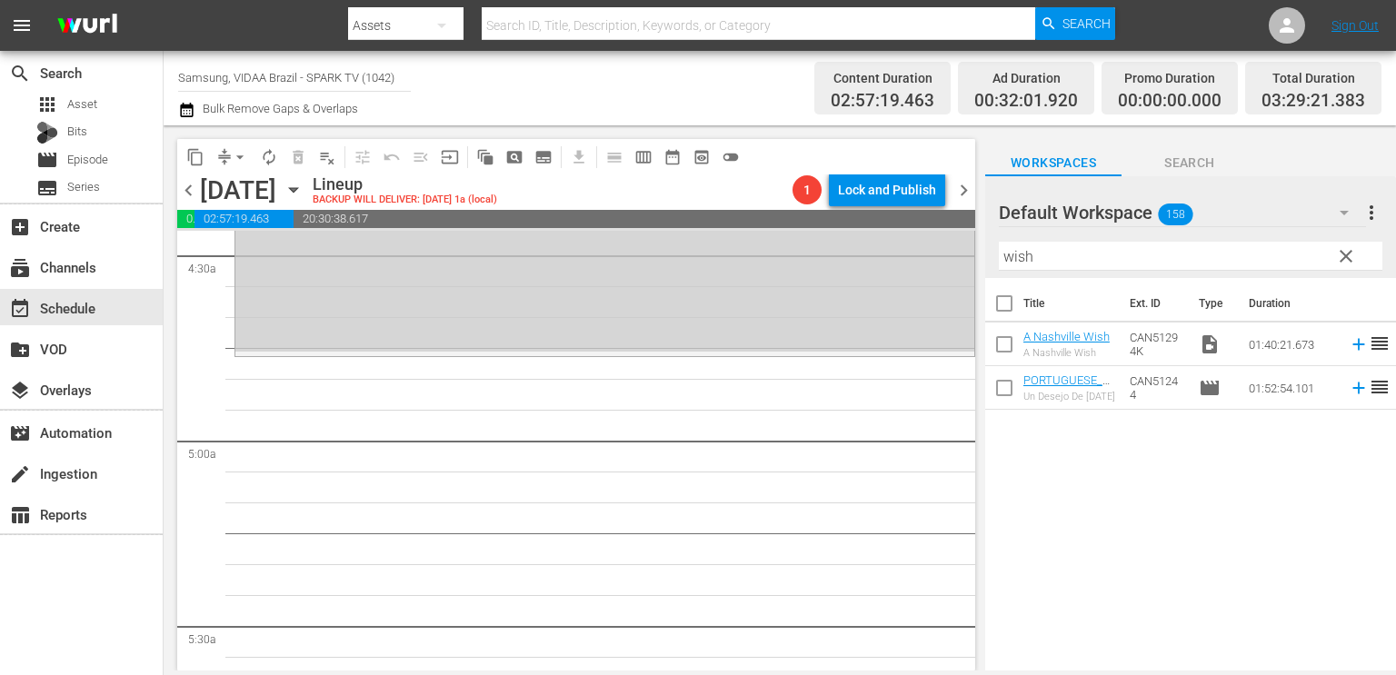
click at [1348, 263] on span "clear" at bounding box center [1347, 256] width 22 height 22
